Goal: Task Accomplishment & Management: Manage account settings

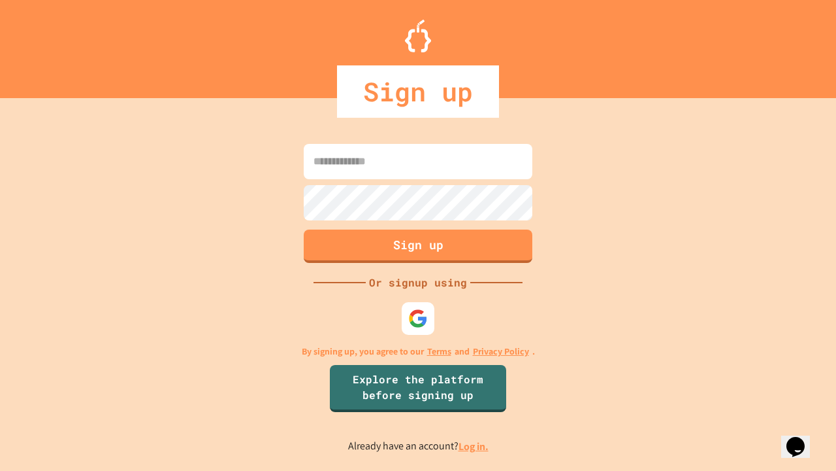
click at [474, 446] on link "Log in." at bounding box center [474, 446] width 30 height 14
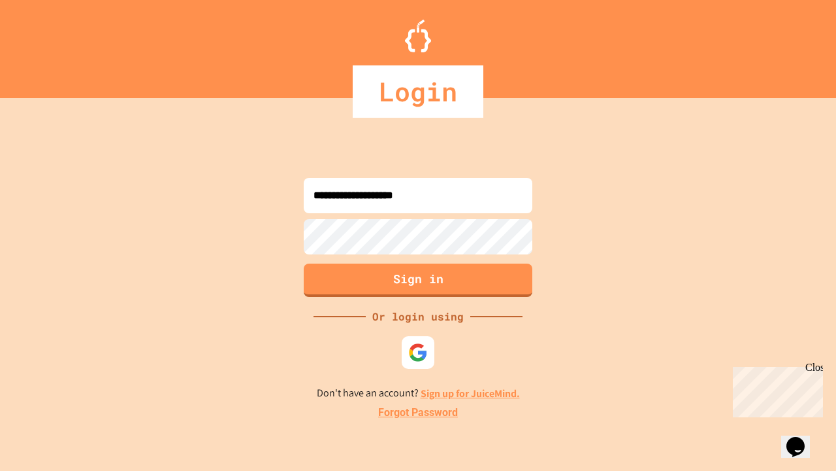
type input "**********"
